Goal: Find specific page/section: Find specific page/section

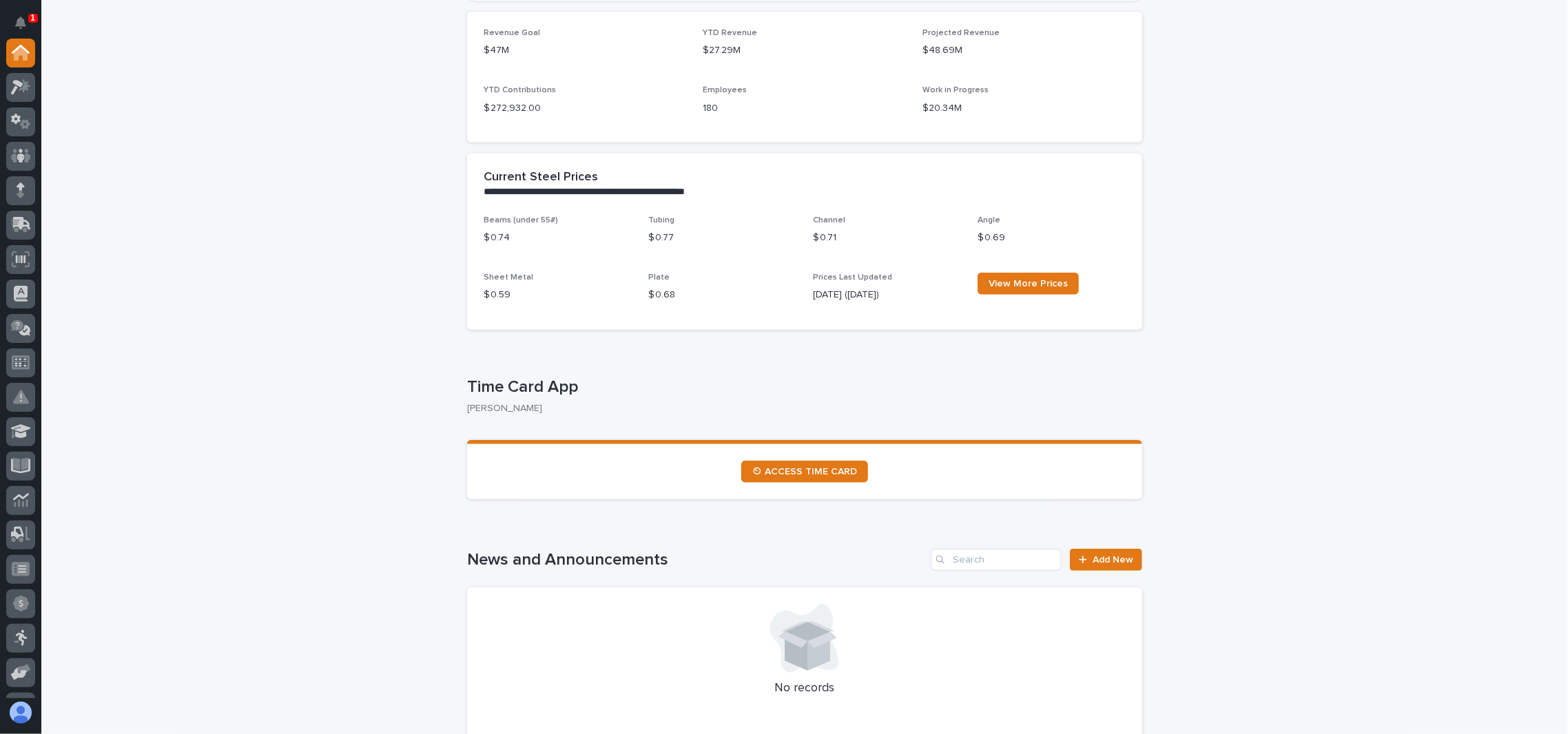
scroll to position [551, 0]
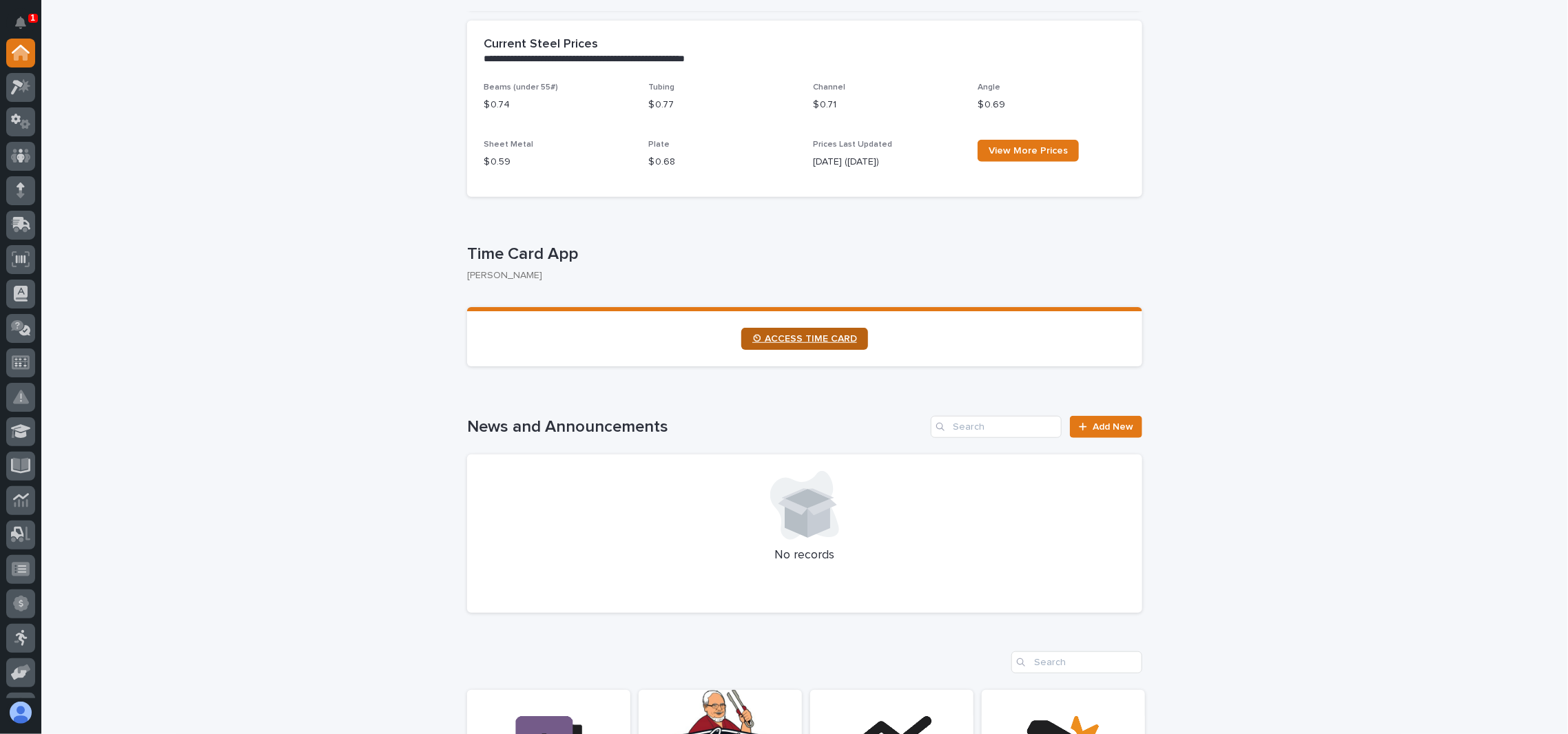
click at [794, 342] on span "⏲ ACCESS TIME CARD" at bounding box center [805, 339] width 105 height 9
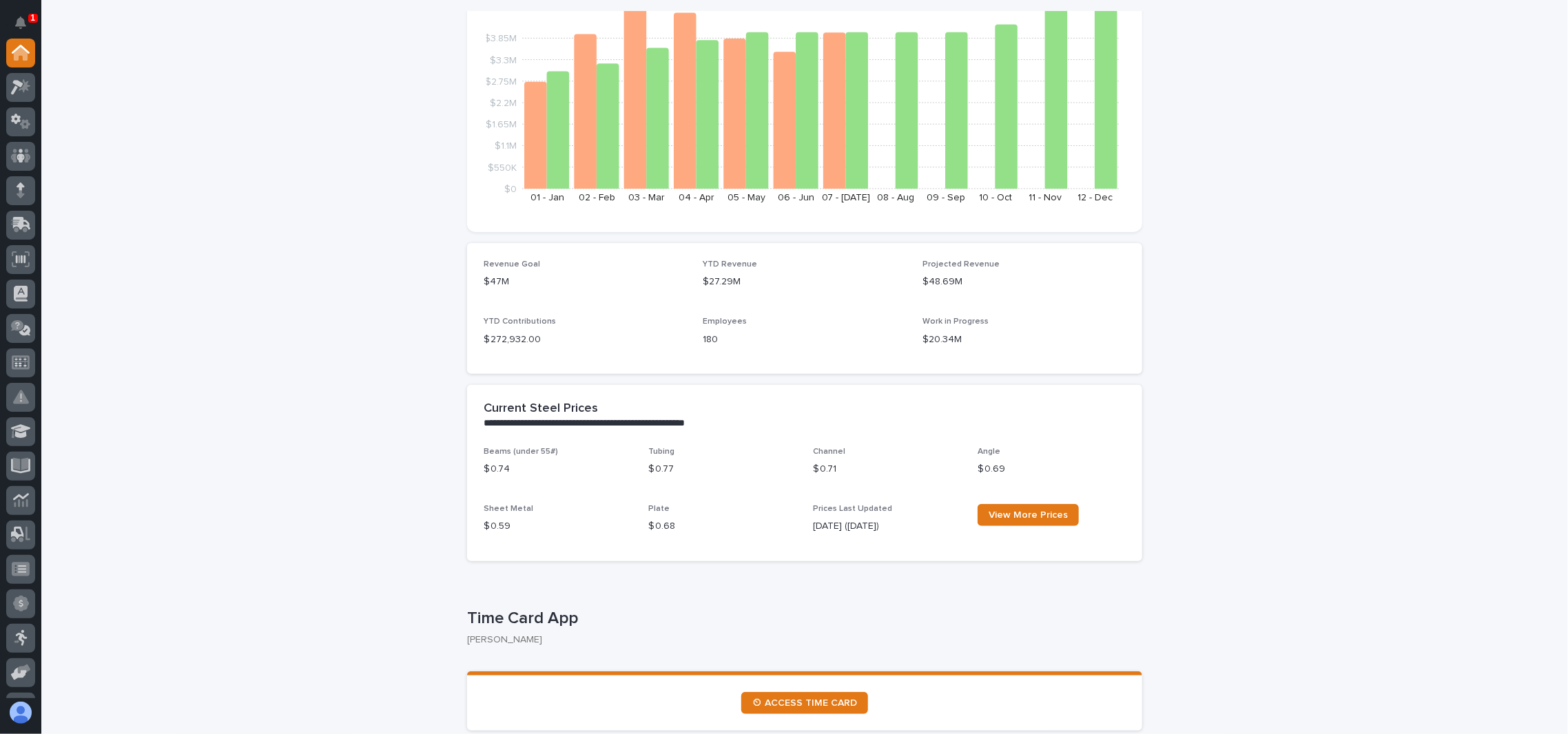
scroll to position [0, 0]
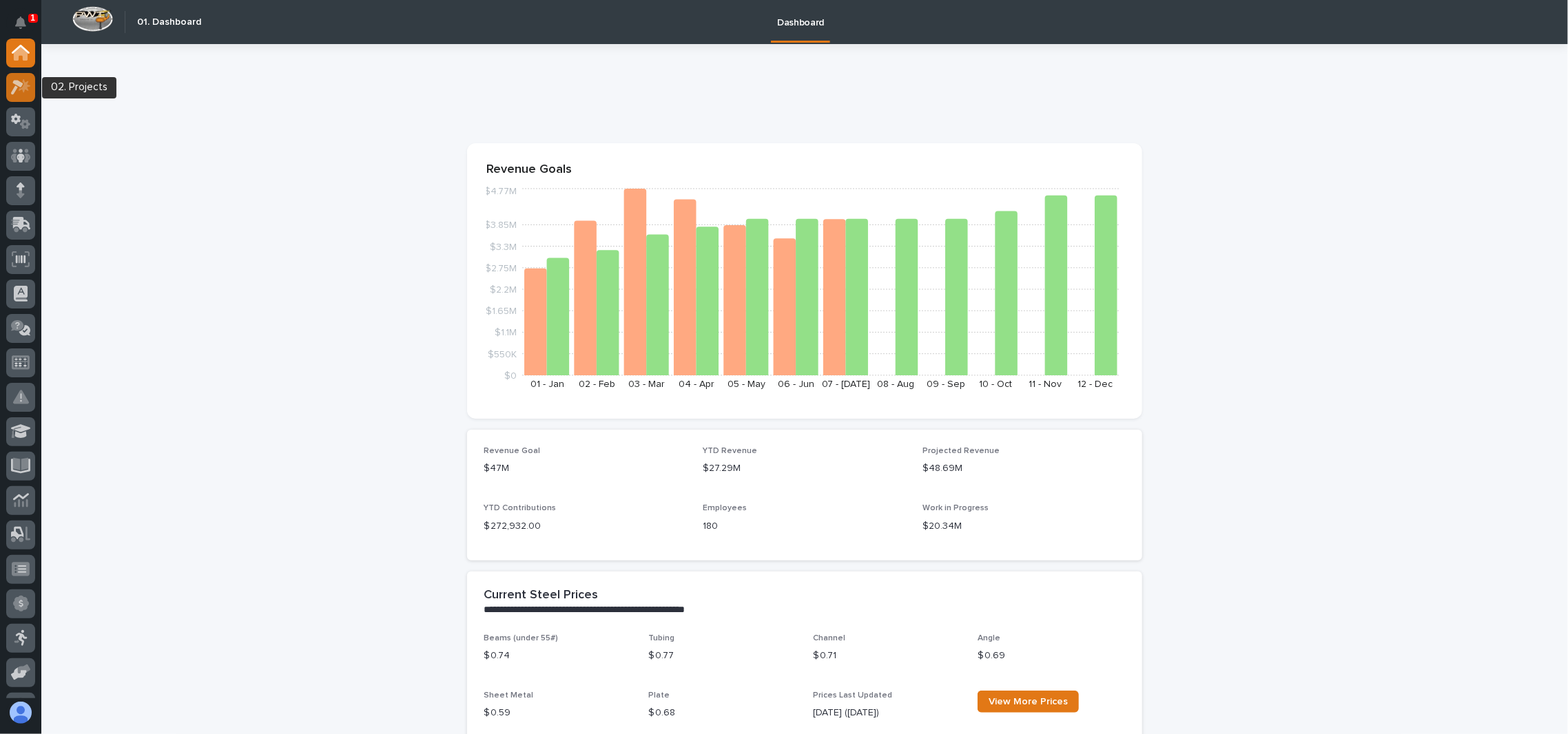
click at [33, 93] on div at bounding box center [21, 87] width 29 height 29
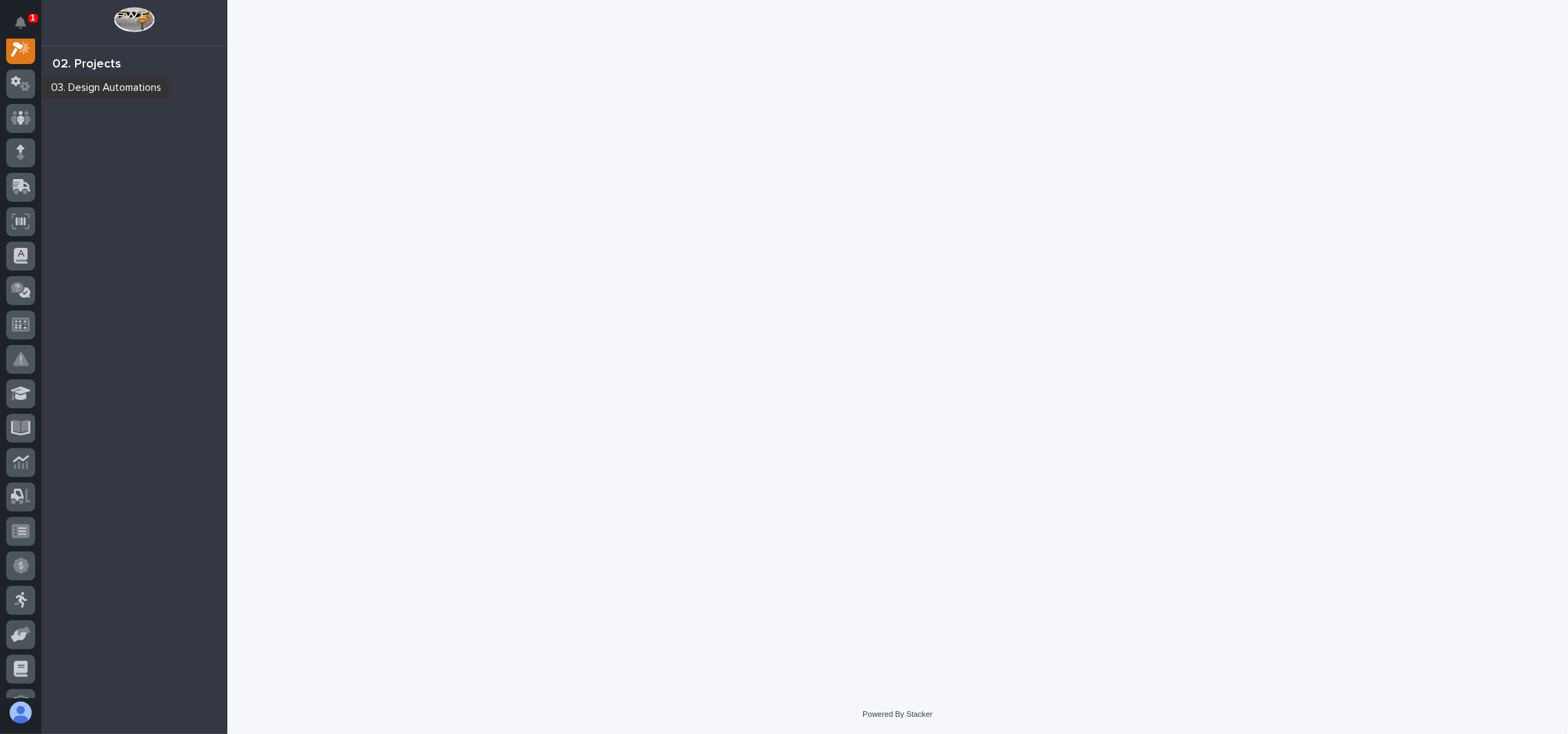
scroll to position [33, 0]
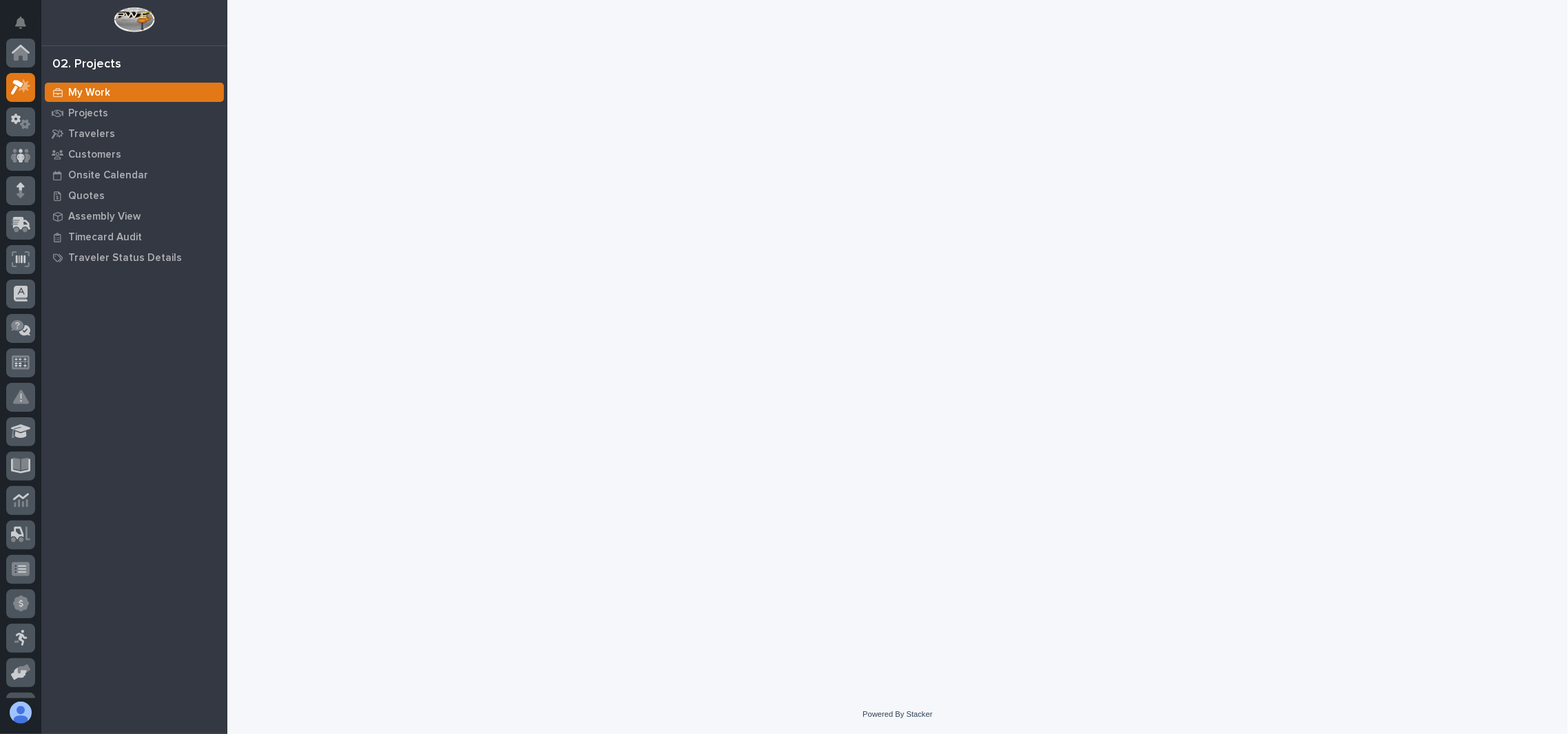
scroll to position [33, 0]
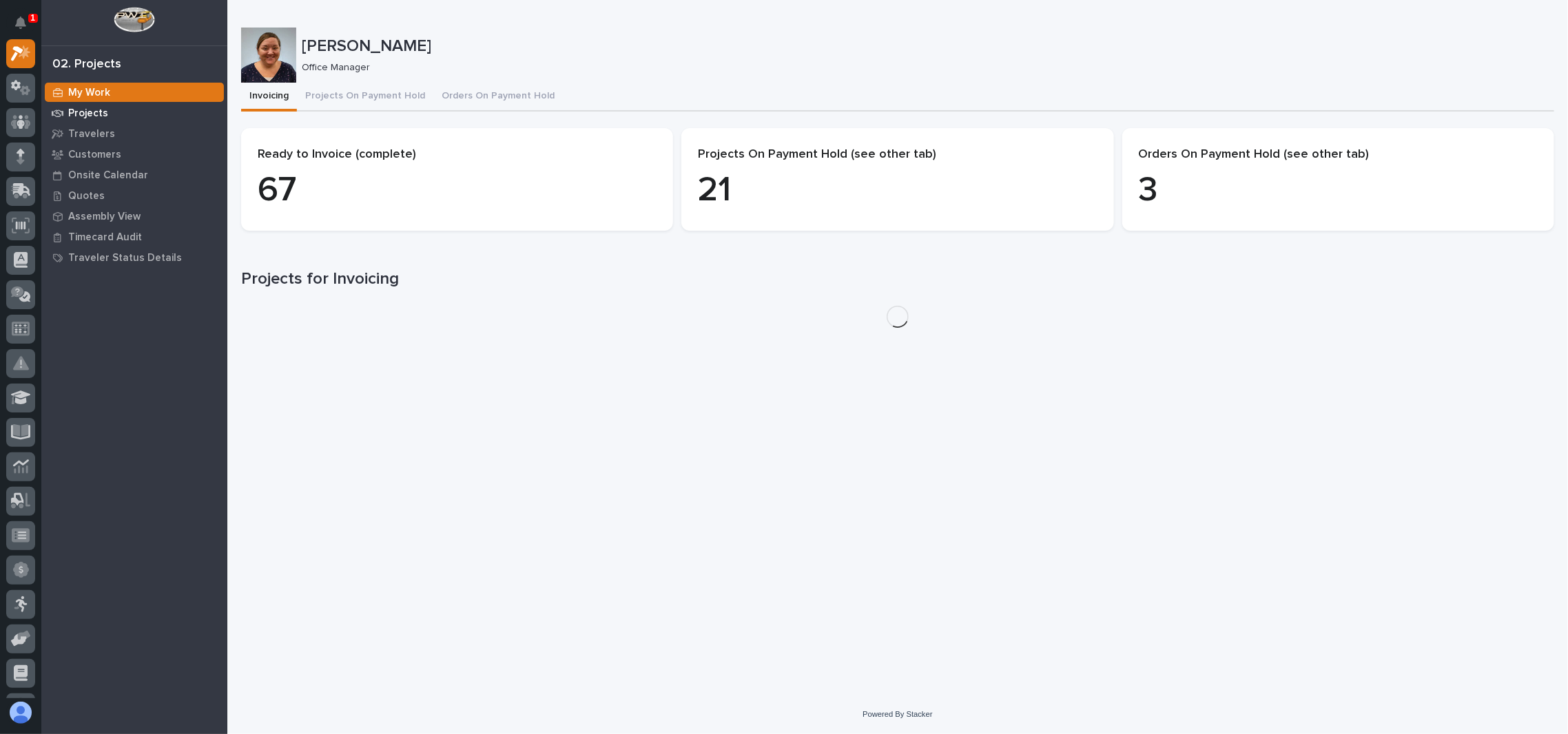
click at [103, 112] on p "Projects" at bounding box center [88, 113] width 40 height 12
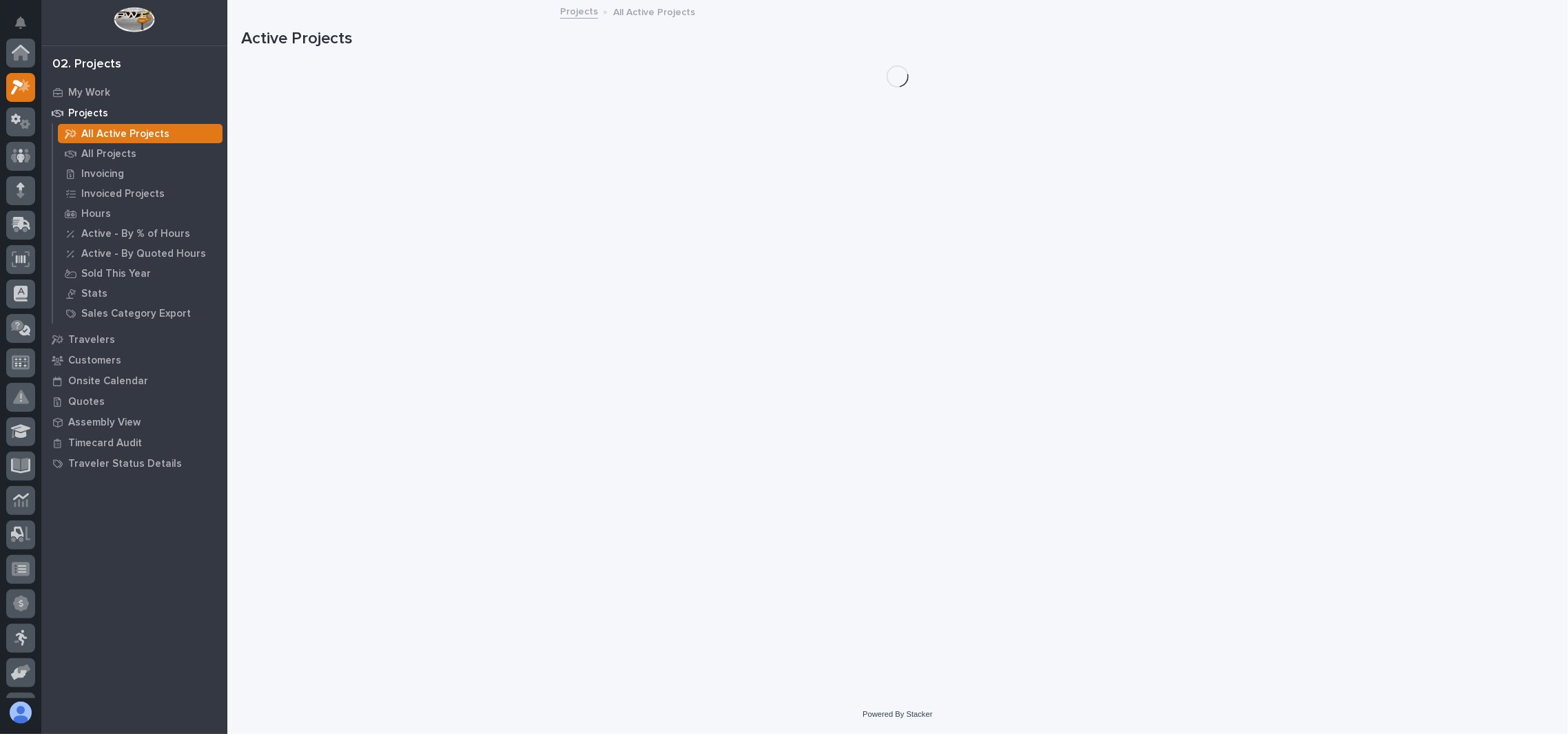
scroll to position [33, 0]
click at [109, 151] on p "All Projects" at bounding box center [109, 154] width 55 height 12
